Goal: Information Seeking & Learning: Learn about a topic

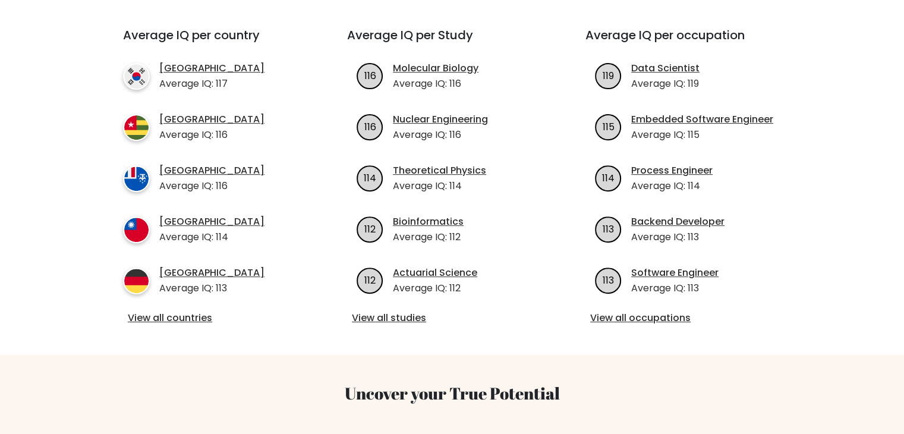
scroll to position [416, 0]
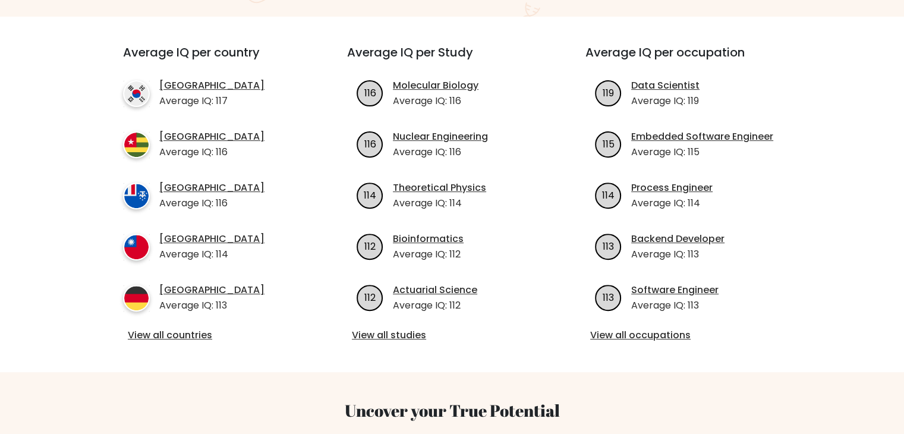
click at [312, 203] on div "Average IQ per country South Korea Average IQ: 117 Togo Average IQ: 116 French …" at bounding box center [213, 194] width 238 height 298
click at [311, 210] on div "Average IQ per country South Korea Average IQ: 117 Togo Average IQ: 116 French …" at bounding box center [213, 194] width 238 height 298
click at [647, 310] on div "Average IQ per occupation 119 Data Scientist Average IQ: 119 115 Embedded Softw…" at bounding box center [690, 194] width 238 height 298
click at [647, 328] on link "View all occupations" at bounding box center [690, 335] width 200 height 14
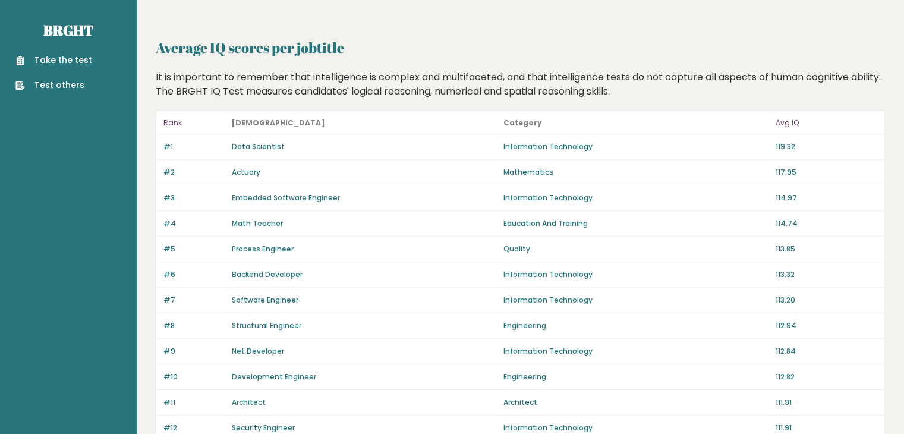
click at [392, 222] on div "Math Teacher" at bounding box center [364, 223] width 264 height 11
